Goal: Use online tool/utility: Utilize a website feature to perform a specific function

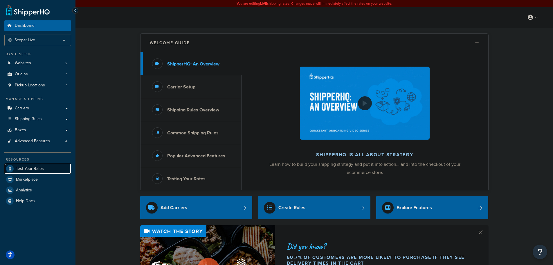
click at [49, 166] on link "Test Your Rates" at bounding box center [37, 168] width 67 height 10
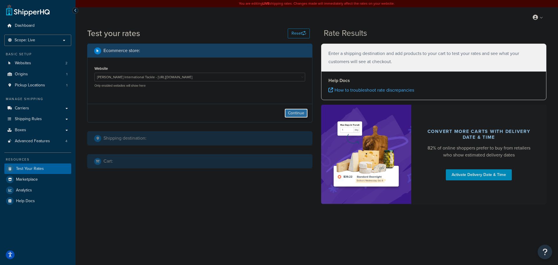
click at [300, 114] on button "Continue" at bounding box center [295, 112] width 23 height 9
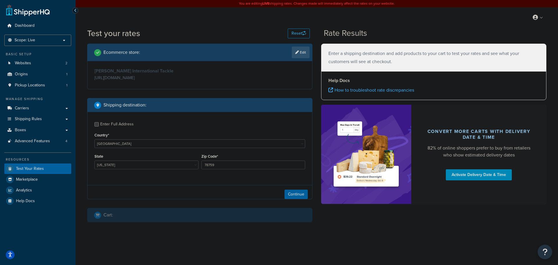
click at [112, 171] on div "State [US_STATE] [US_STATE] [US_STATE] [US_STATE] [US_STATE] Armed Forces Ameri…" at bounding box center [146, 162] width 107 height 21
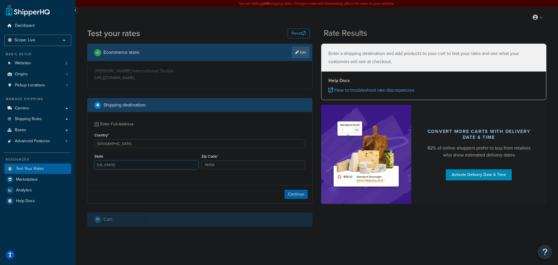
click at [118, 166] on select "[US_STATE] [US_STATE] [US_STATE] [US_STATE] [US_STATE] Armed Forces Americas Ar…" at bounding box center [146, 164] width 104 height 9
select select "FL"
click at [94, 161] on select "[US_STATE] [US_STATE] [US_STATE] [US_STATE] [US_STATE] Armed Forces Americas Ar…" at bounding box center [146, 164] width 104 height 9
drag, startPoint x: 223, startPoint y: 163, endPoint x: 196, endPoint y: 163, distance: 27.0
click at [196, 163] on div "State [US_STATE] [US_STATE] [US_STATE] [US_STATE] [US_STATE] Armed Forces Ameri…" at bounding box center [199, 162] width 213 height 21
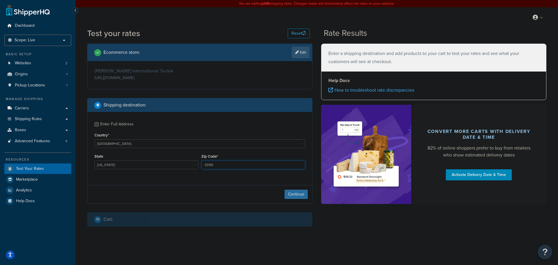
type input "33101"
click at [293, 193] on button "Continue" at bounding box center [295, 193] width 23 height 9
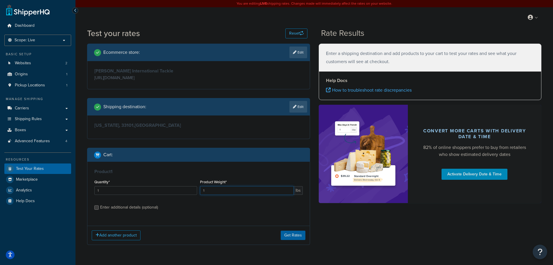
drag, startPoint x: 217, startPoint y: 192, endPoint x: 174, endPoint y: 186, distance: 43.4
click at [174, 186] on div "Quantity* 1 Product Weight* 1 lbs" at bounding box center [198, 188] width 211 height 21
type input "1.94375"
click at [152, 208] on div "Enter additional details (optional)" at bounding box center [129, 207] width 58 height 8
click at [99, 208] on input "Enter additional details (optional)" at bounding box center [96, 207] width 4 height 4
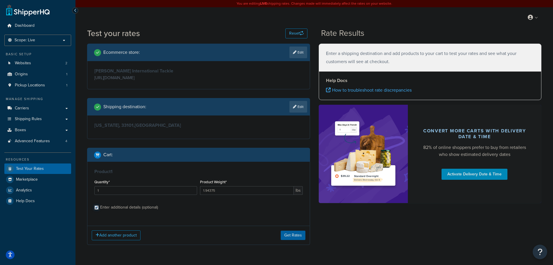
checkbox input "true"
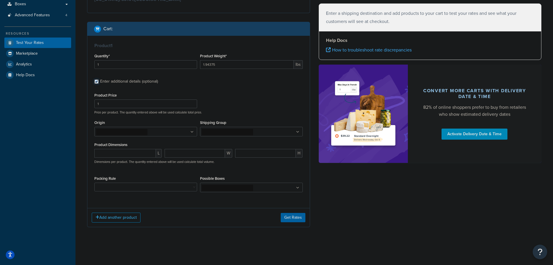
scroll to position [126, 0]
click at [131, 152] on input "number" at bounding box center [125, 152] width 62 height 9
type input "11.5"
type input "9"
type input "7.5"
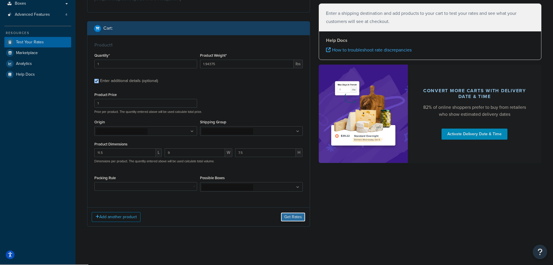
click at [300, 217] on button "Get Rates" at bounding box center [293, 216] width 25 height 9
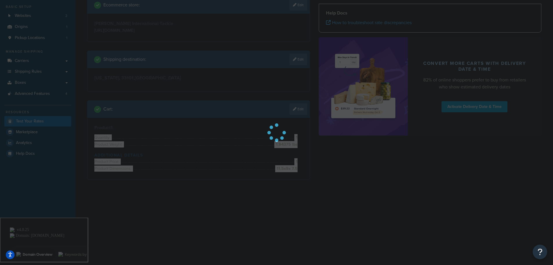
scroll to position [0, 0]
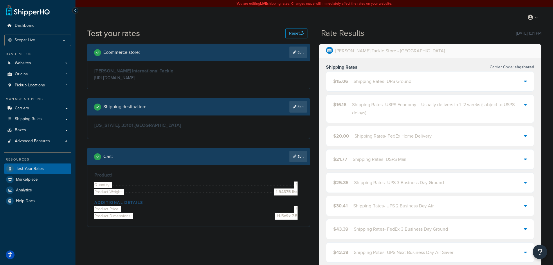
click at [353, 88] on div "$15.06 Shipping Rates - UPS Ground" at bounding box center [430, 81] width 208 height 20
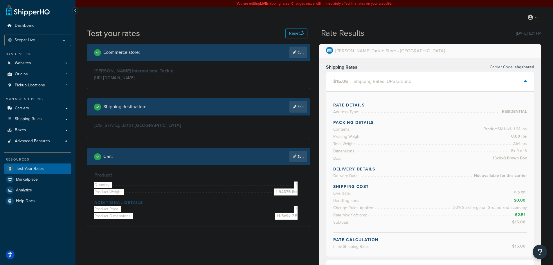
click at [361, 84] on div "Shipping Rates - UPS Ground" at bounding box center [383, 81] width 58 height 8
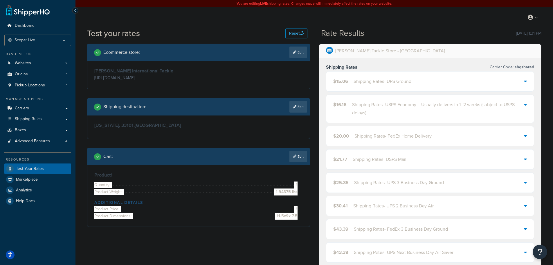
drag, startPoint x: 299, startPoint y: 156, endPoint x: 237, endPoint y: 189, distance: 71.1
click at [299, 155] on link "Edit" at bounding box center [299, 156] width 18 height 12
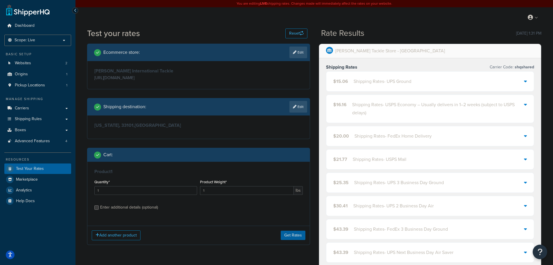
click at [128, 211] on div "Enter additional details (optional)" at bounding box center [129, 207] width 58 height 8
click at [99, 209] on input "Enter additional details (optional)" at bounding box center [96, 207] width 4 height 4
checkbox input "true"
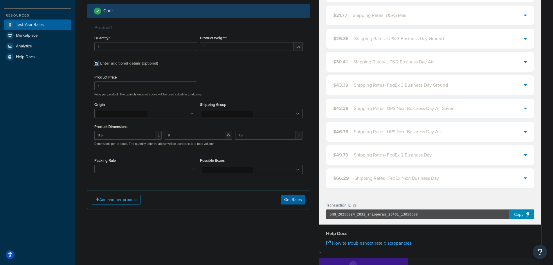
scroll to position [145, 0]
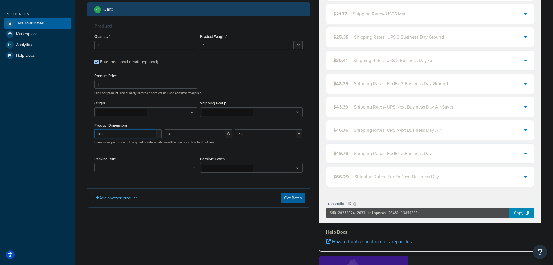
drag, startPoint x: 130, startPoint y: 136, endPoint x: 57, endPoint y: 137, distance: 72.6
click at [57, 137] on div "Dashboard Scope: Live Basic Setup Websites 2 Origins 1 Pickup Locations 1 Manag…" at bounding box center [276, 122] width 553 height 534
type input "21"
type input "2"
click at [292, 200] on button "Get Rates" at bounding box center [293, 197] width 25 height 9
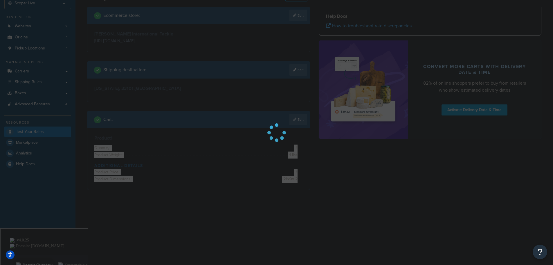
scroll to position [0, 0]
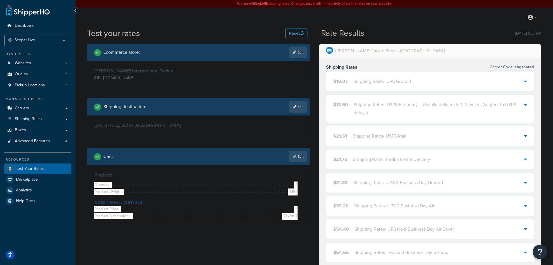
click at [378, 81] on div "Shipping Rates - UPS Ground" at bounding box center [382, 81] width 58 height 8
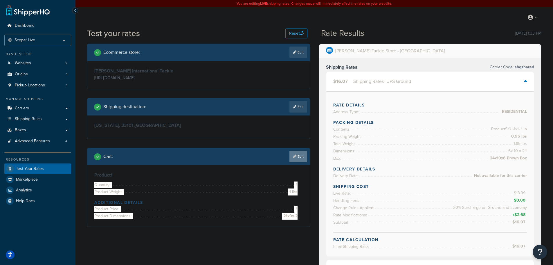
click at [299, 158] on link "Edit" at bounding box center [299, 156] width 18 height 12
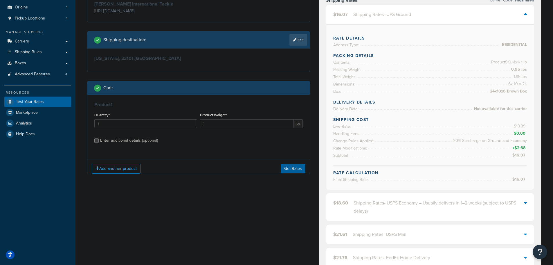
scroll to position [87, 0]
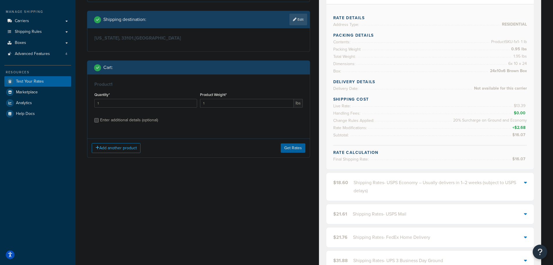
click at [118, 124] on div "Enter additional details (optional)" at bounding box center [129, 120] width 58 height 8
click at [99, 122] on input "Enter additional details (optional)" at bounding box center [96, 120] width 4 height 4
checkbox input "true"
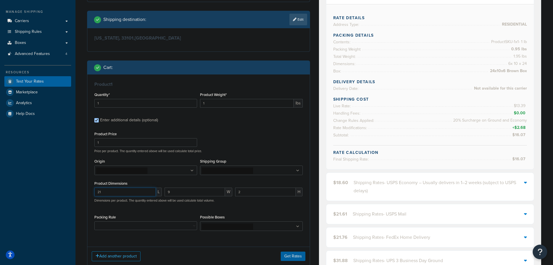
drag, startPoint x: 133, startPoint y: 191, endPoint x: 79, endPoint y: 188, distance: 54.1
click at [79, 188] on div "Test your rates Reset Rate Results [DATE] 1:33 PM Ecommerce store : Edit [PERSO…" at bounding box center [315, 268] width 478 height 657
type input "12.75"
type input "11"
type input "7"
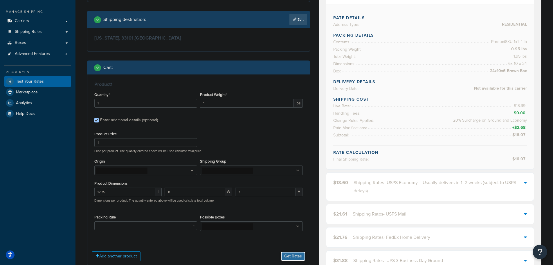
click at [302, 254] on button "Get Rates" at bounding box center [293, 255] width 25 height 9
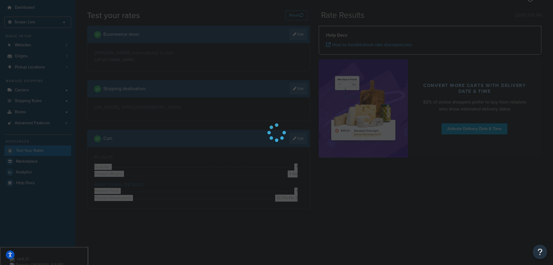
scroll to position [0, 0]
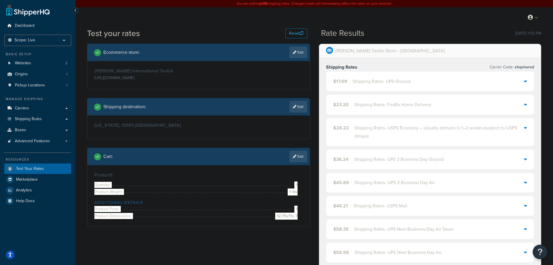
click at [364, 84] on div "Shipping Rates - UPS Ground" at bounding box center [382, 81] width 58 height 8
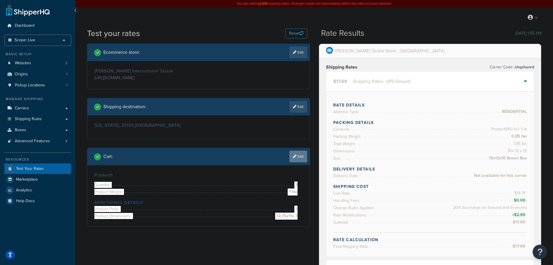
click at [296, 155] on link "Edit" at bounding box center [299, 156] width 18 height 12
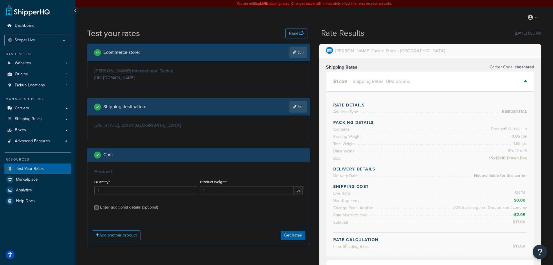
click at [141, 206] on div "Enter additional details (optional)" at bounding box center [129, 207] width 58 height 8
click at [99, 206] on input "Enter additional details (optional)" at bounding box center [96, 207] width 4 height 4
checkbox input "true"
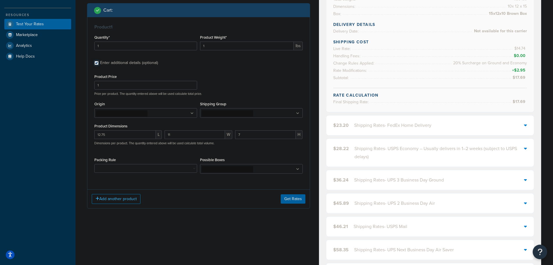
scroll to position [145, 0]
drag, startPoint x: 142, startPoint y: 132, endPoint x: 79, endPoint y: 132, distance: 62.7
click at [79, 132] on div "Test your rates Reset Rate Results [DATE] 1:55 PM Ecommerce store : Edit [PERSO…" at bounding box center [315, 210] width 478 height 657
type input "24"
type input "10"
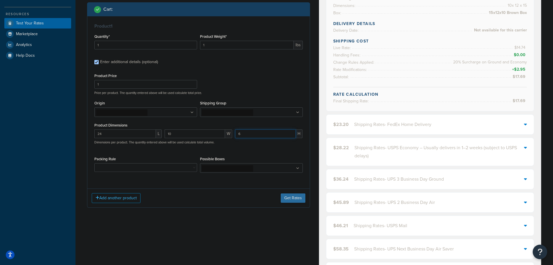
type input "6"
click at [299, 197] on button "Get Rates" at bounding box center [293, 197] width 25 height 9
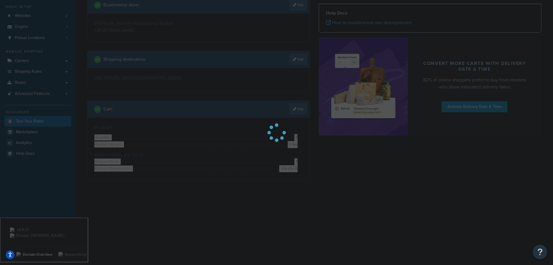
scroll to position [0, 0]
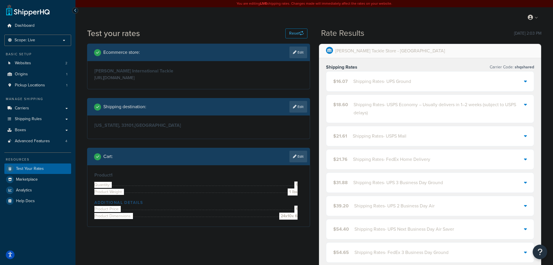
click at [346, 83] on span "$16.07" at bounding box center [340, 81] width 15 height 7
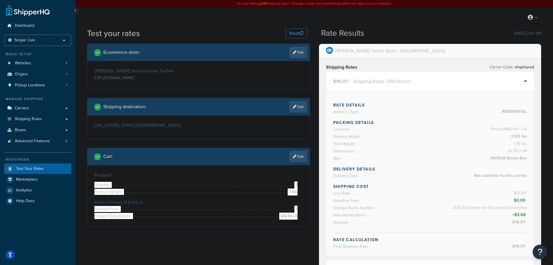
drag, startPoint x: 243, startPoint y: 190, endPoint x: 257, endPoint y: 179, distance: 17.7
click at [243, 190] on li "Product Weight: 1 lbs" at bounding box center [195, 191] width 203 height 7
click at [304, 157] on link "Edit" at bounding box center [299, 156] width 18 height 12
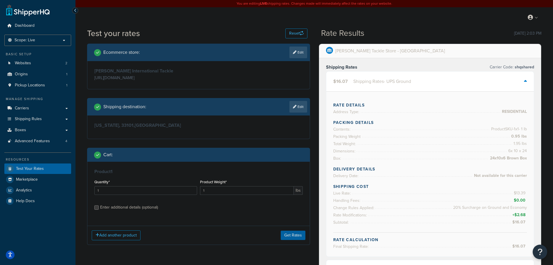
drag, startPoint x: 136, startPoint y: 208, endPoint x: 139, endPoint y: 215, distance: 8.4
click at [136, 208] on div "Enter additional details (optional)" at bounding box center [129, 207] width 58 height 8
click at [99, 208] on input "Enter additional details (optional)" at bounding box center [96, 207] width 4 height 4
checkbox input "true"
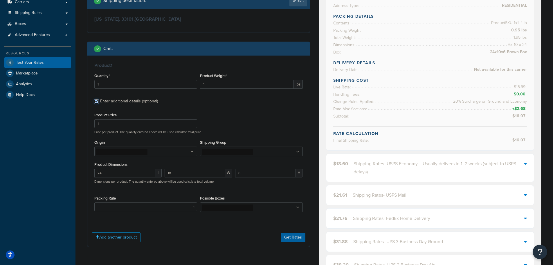
scroll to position [116, 0]
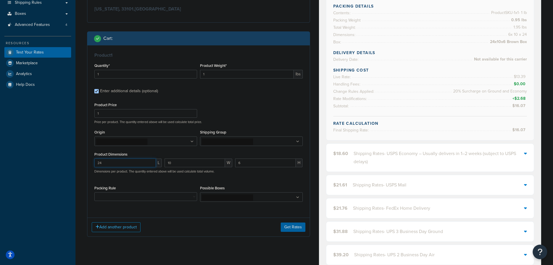
drag, startPoint x: 133, startPoint y: 164, endPoint x: 67, endPoint y: 161, distance: 65.7
click at [67, 161] on div "Dashboard Scope: Live Basic Setup Websites 2 Origins 1 Pickup Locations 1 Manag…" at bounding box center [276, 233] width 553 height 699
type input "21"
type input "9"
type input "2"
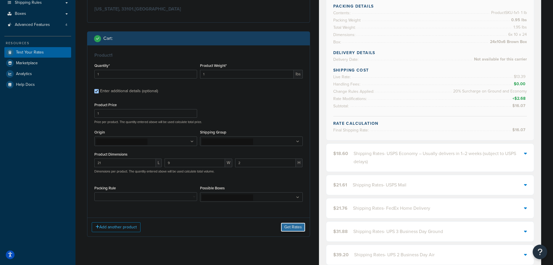
click at [295, 230] on button "Get Rates" at bounding box center [293, 226] width 25 height 9
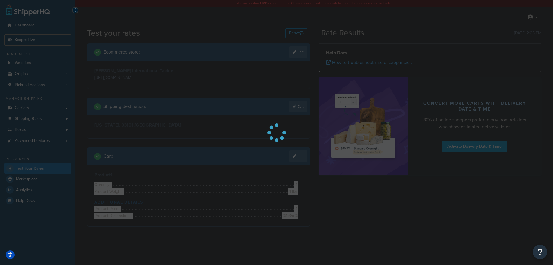
scroll to position [0, 0]
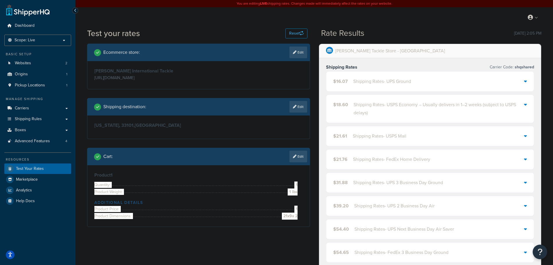
click at [392, 77] on div "$16.07 Shipping Rates - UPS Ground" at bounding box center [430, 81] width 208 height 20
